Goal: Information Seeking & Learning: Learn about a topic

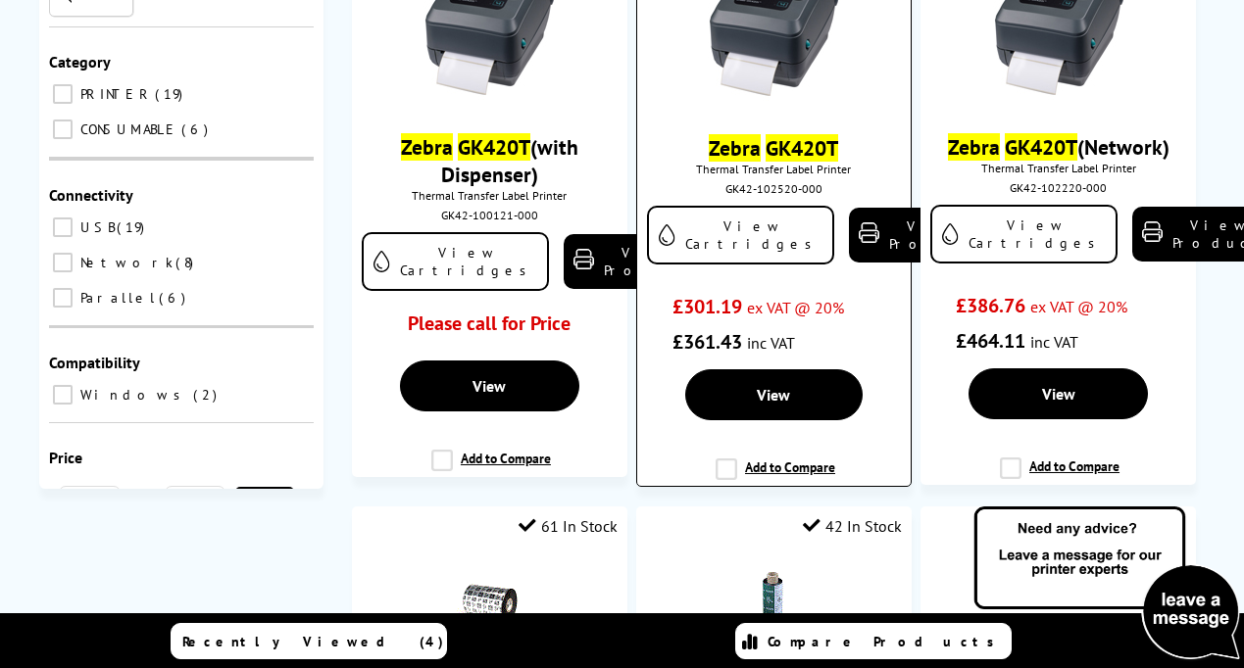
scroll to position [346, 0]
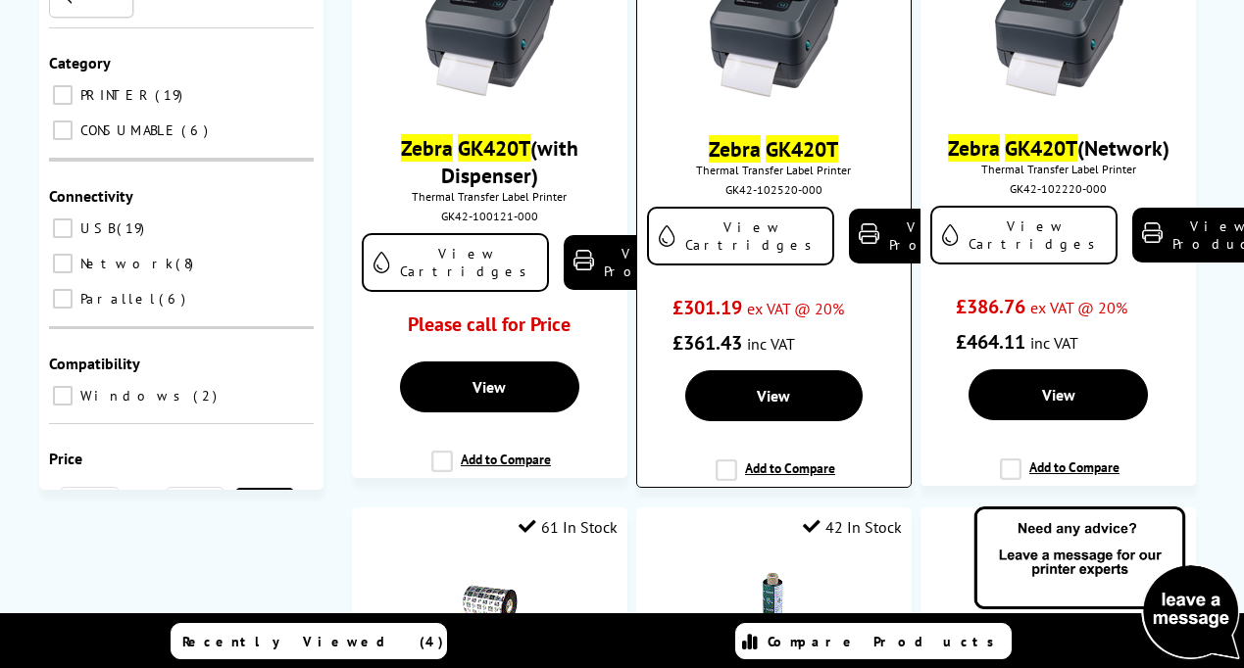
type input "Zebra GK420t"
click at [750, 160] on mark "Zebra" at bounding box center [735, 148] width 52 height 27
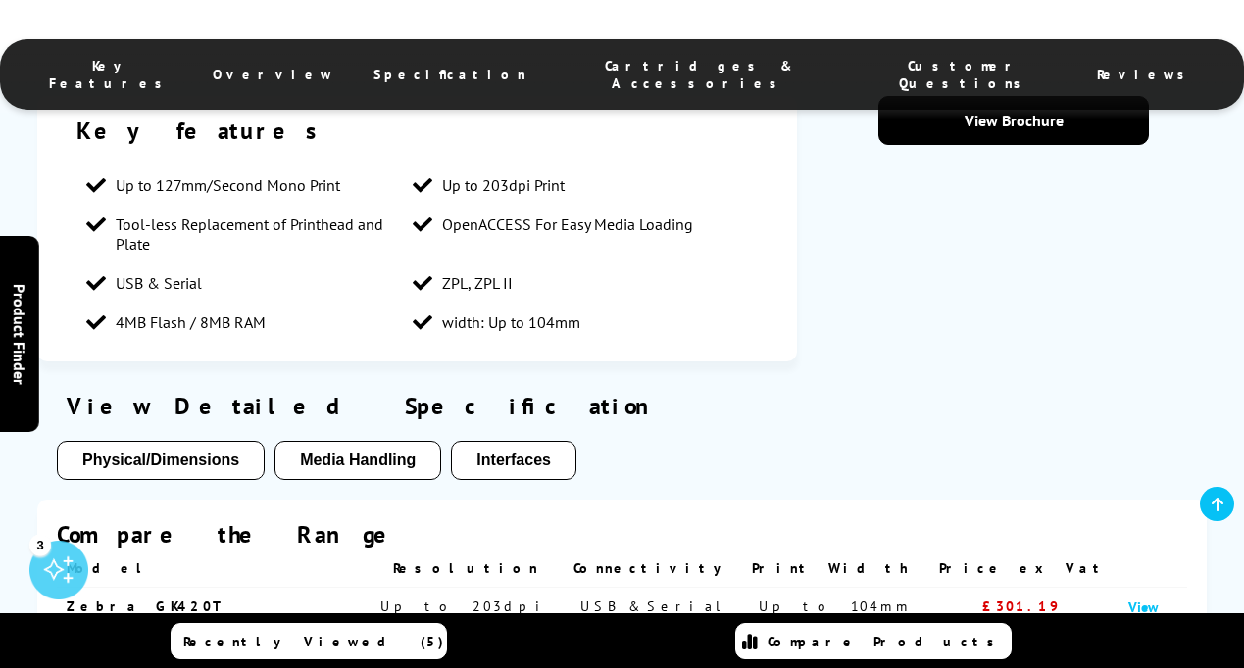
scroll to position [988, 0]
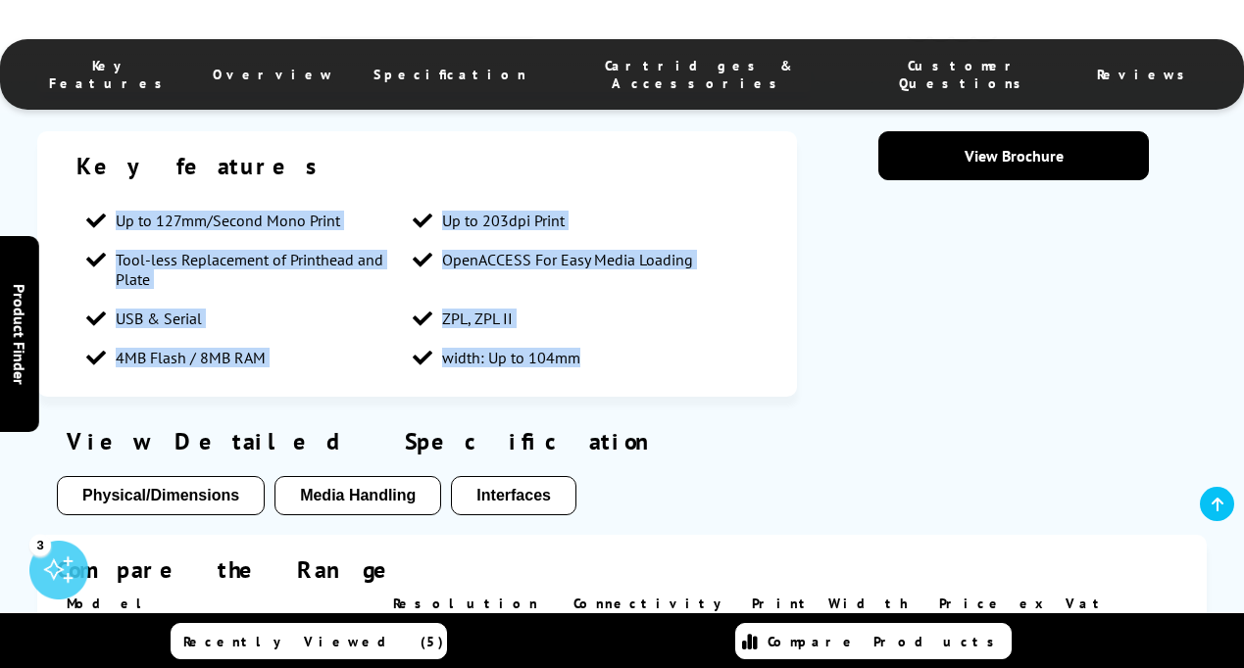
drag, startPoint x: 110, startPoint y: 217, endPoint x: 613, endPoint y: 366, distance: 525.3
click at [613, 366] on ul "Up to 127mm/Second Mono Print Up to 203dpi Print Tool-less Replacement of Print…" at bounding box center [416, 289] width 681 height 176
copy ul "Up to 127mm/Second Mono Print Up to 203dpi Print Tool-less Replacement of Print…"
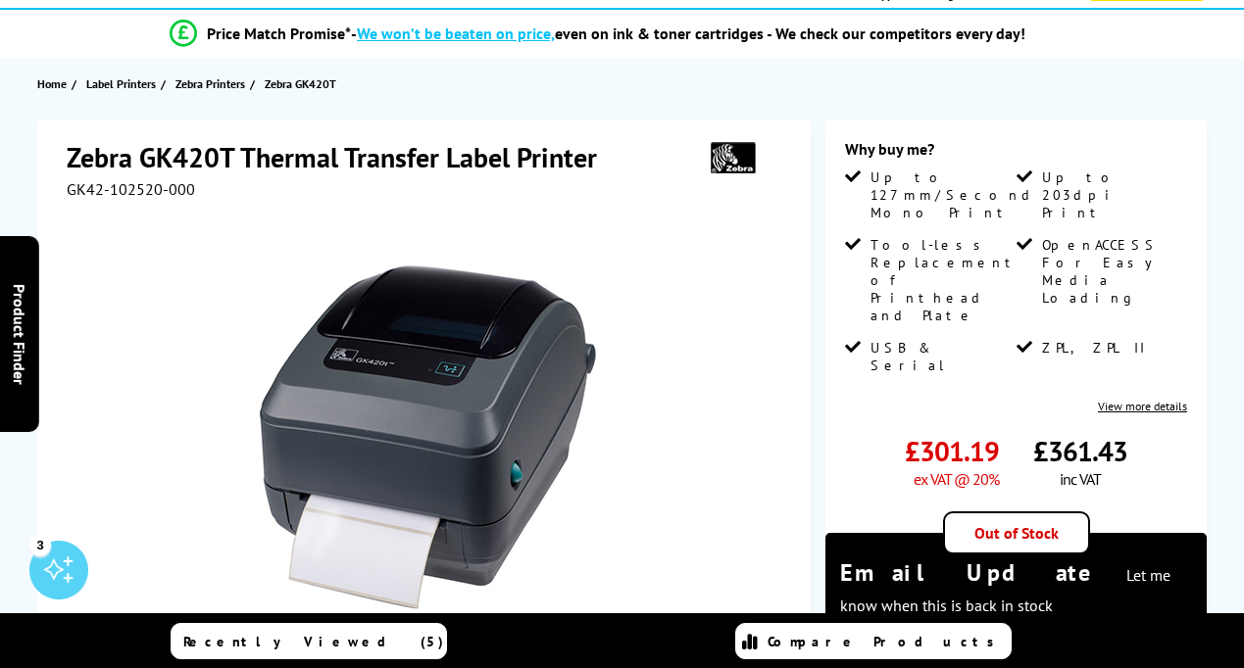
scroll to position [0, 0]
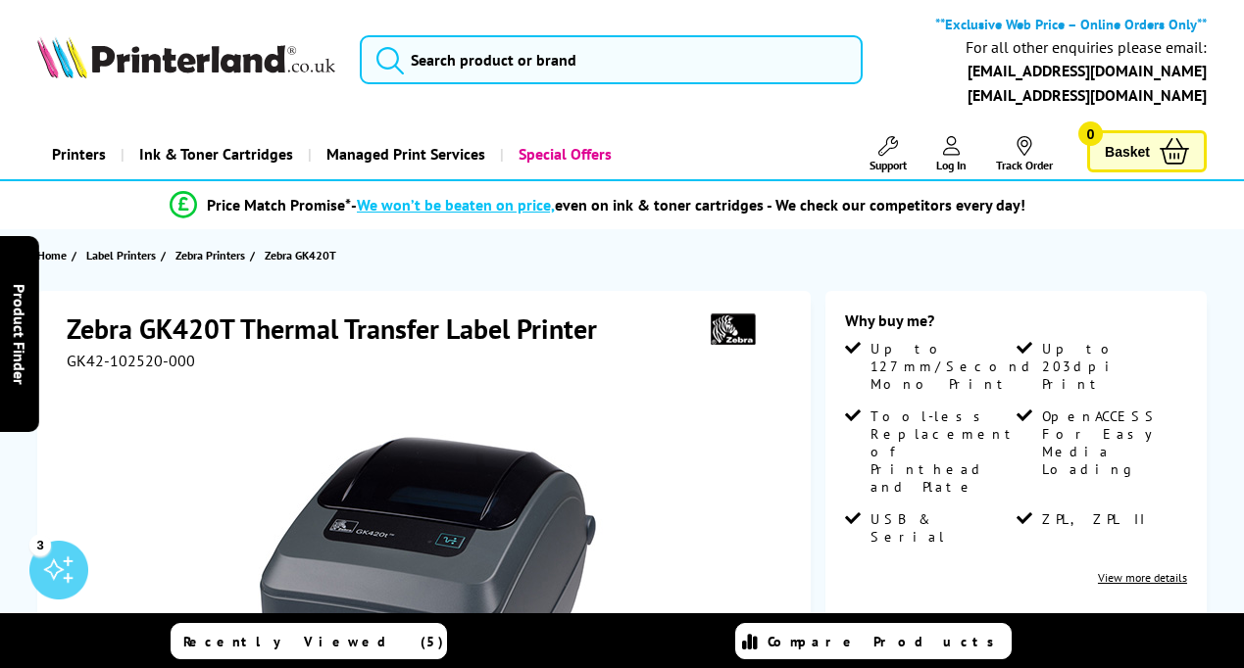
click at [451, 33] on div "**Exclusive Web Price – Online Orders Only** For all other enquiries please ema…" at bounding box center [622, 65] width 1244 height 100
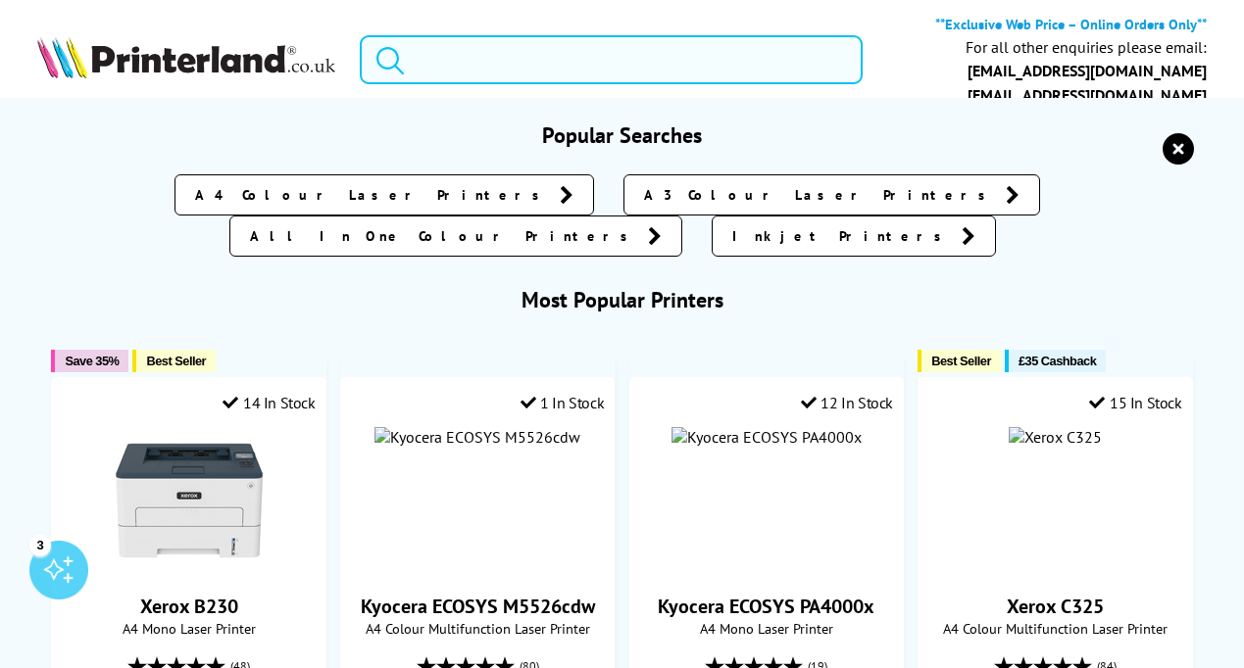
click at [455, 52] on input "search" at bounding box center [611, 59] width 503 height 49
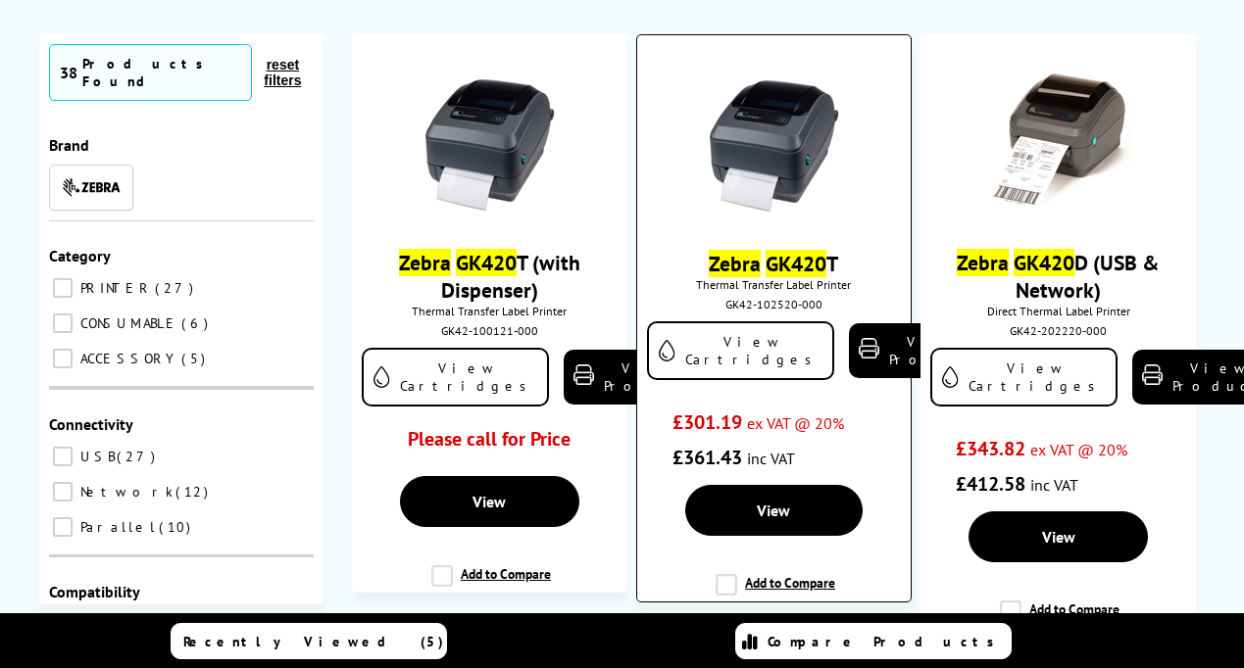
scroll to position [243, 0]
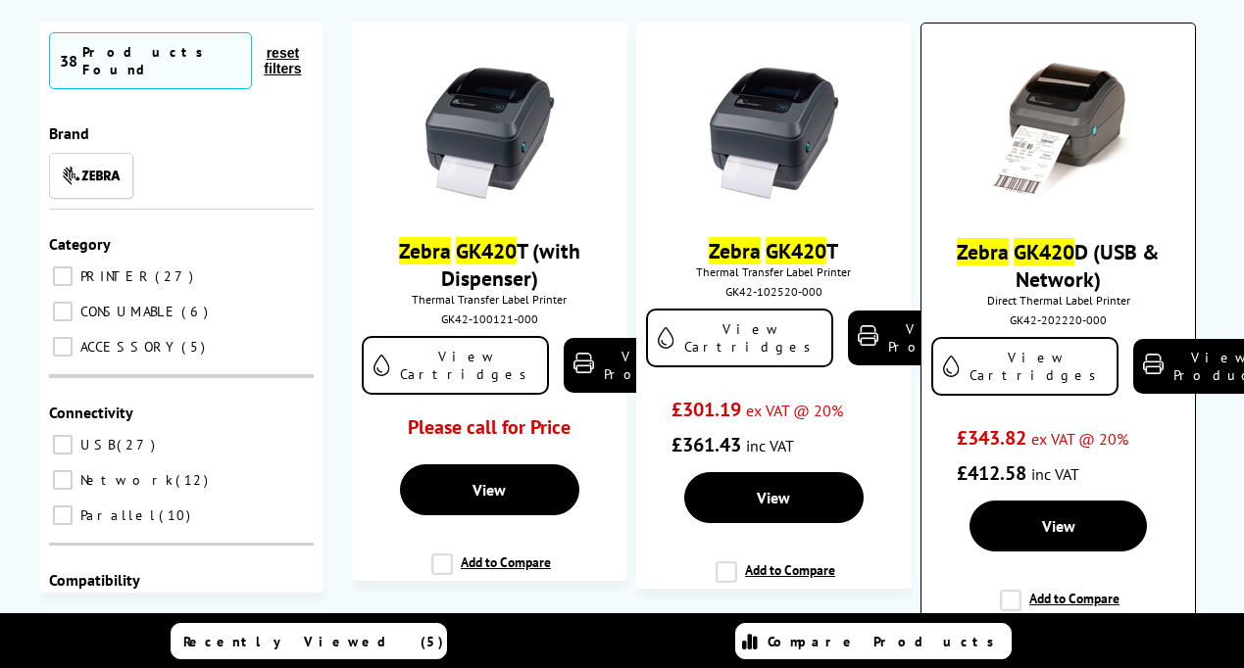
type input "zebra gk420"
click at [1094, 249] on link "Zebra GK420 D (USB & Network)" at bounding box center [1057, 265] width 203 height 55
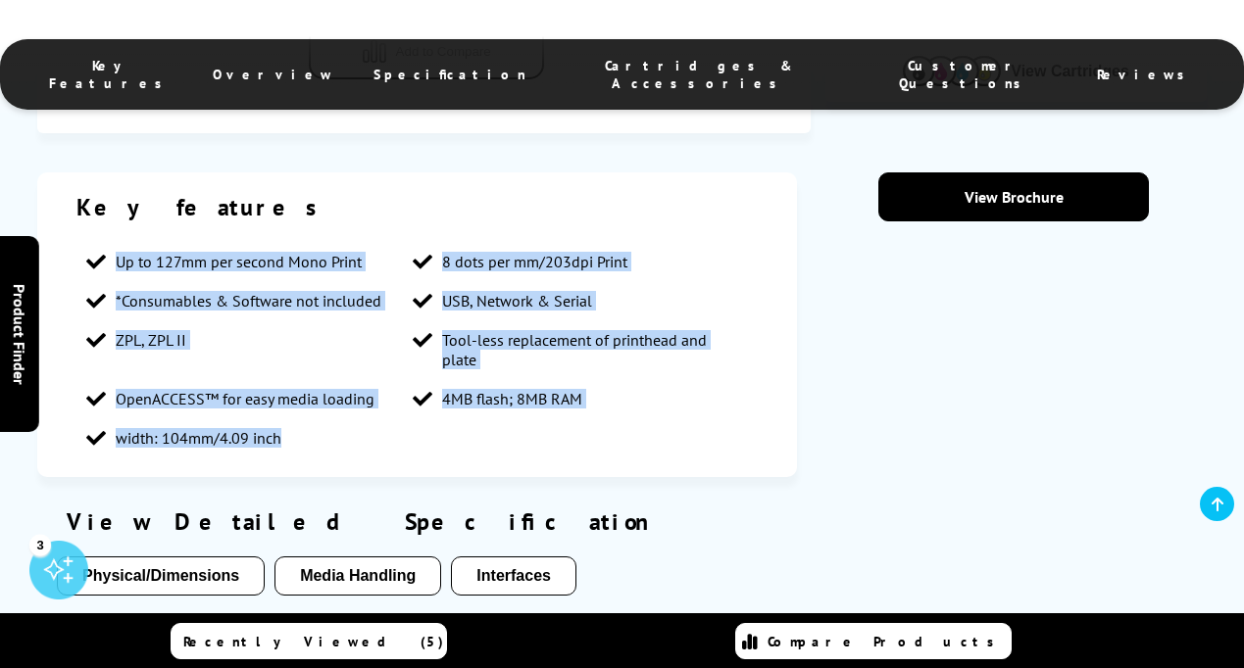
drag, startPoint x: 118, startPoint y: 266, endPoint x: 373, endPoint y: 469, distance: 327.1
click at [373, 469] on div "Key features Up to 127mm per second Mono Print 8 dots per mm/203dpi Print *Cons…" at bounding box center [416, 324] width 759 height 305
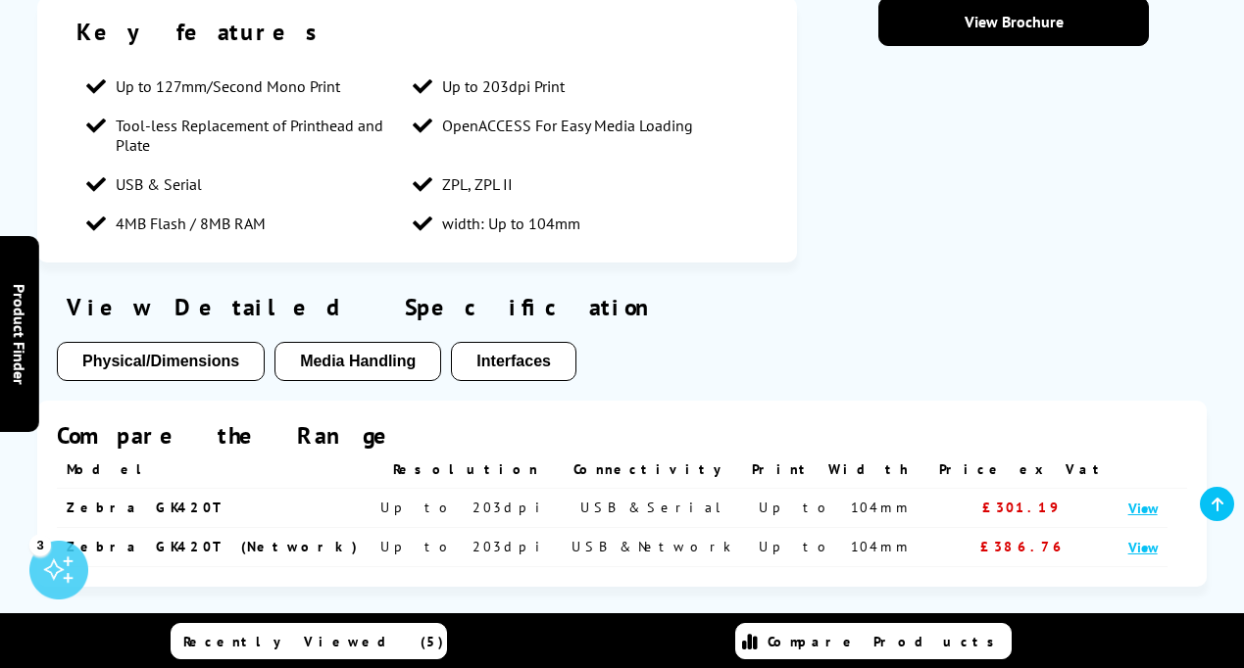
scroll to position [1126, 0]
